Goal: Transaction & Acquisition: Obtain resource

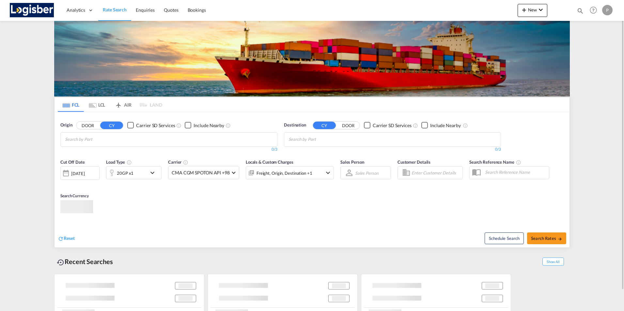
click at [108, 142] on input "Chips input." at bounding box center [96, 139] width 62 height 10
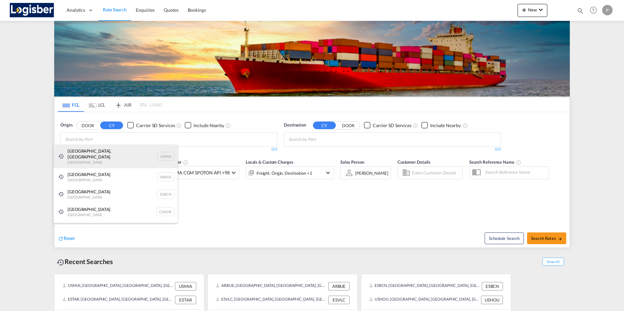
click at [80, 152] on div "Miami, FL United States USMIA" at bounding box center [116, 157] width 124 height 24
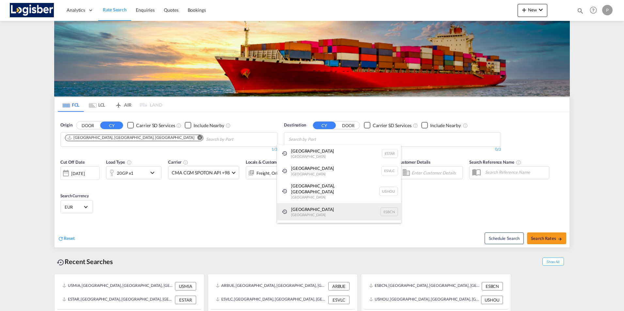
click at [300, 203] on div "Barcelona Spain ESBCN" at bounding box center [339, 212] width 124 height 18
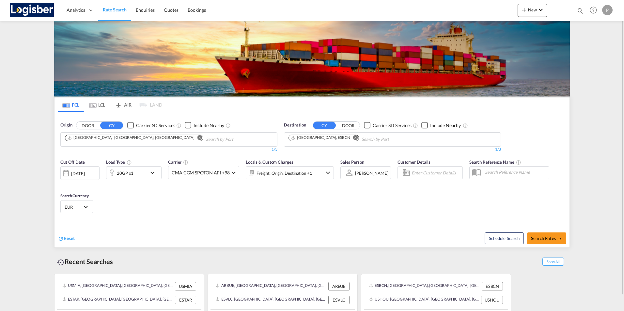
click at [152, 174] on md-icon "icon-chevron-down" at bounding box center [154, 173] width 11 height 8
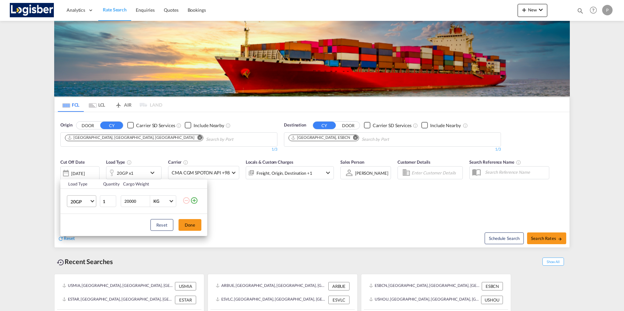
click at [91, 200] on md-select-value "20GP" at bounding box center [83, 201] width 26 height 11
click at [76, 232] on div "40HC" at bounding box center [77, 233] width 12 height 7
click at [191, 227] on button "Done" at bounding box center [190, 225] width 23 height 12
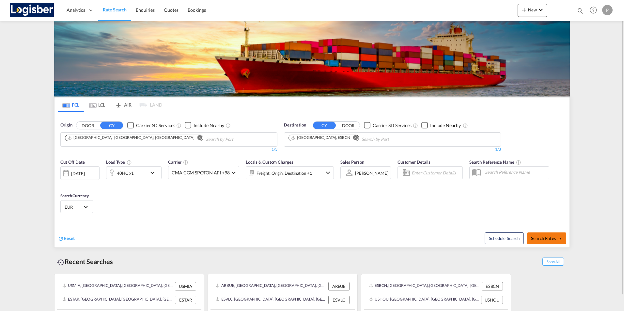
click at [557, 241] on span "Search Rates" at bounding box center [546, 238] width 31 height 5
type input "USMIA to ESBCN / [DATE]"
click at [552, 240] on span "Search Rates" at bounding box center [546, 238] width 31 height 5
type input "USMIA to ESBCN / [DATE]"
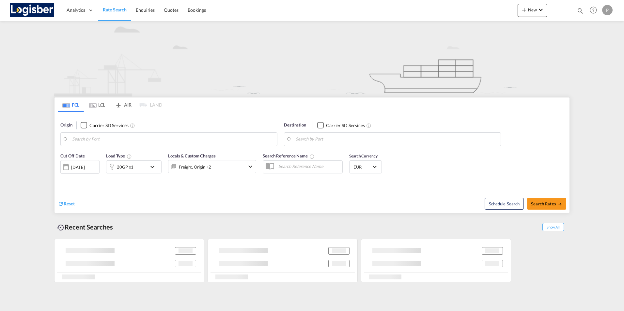
type input "[GEOGRAPHIC_DATA], [GEOGRAPHIC_DATA], [GEOGRAPHIC_DATA]"
type input "[GEOGRAPHIC_DATA], ESBCN"
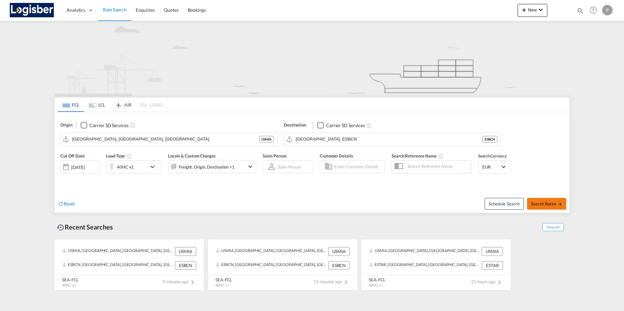
click at [536, 206] on span "Search Rates" at bounding box center [546, 203] width 31 height 5
type input "USMIA to ESBCN / [DATE]"
